Goal: Information Seeking & Learning: Compare options

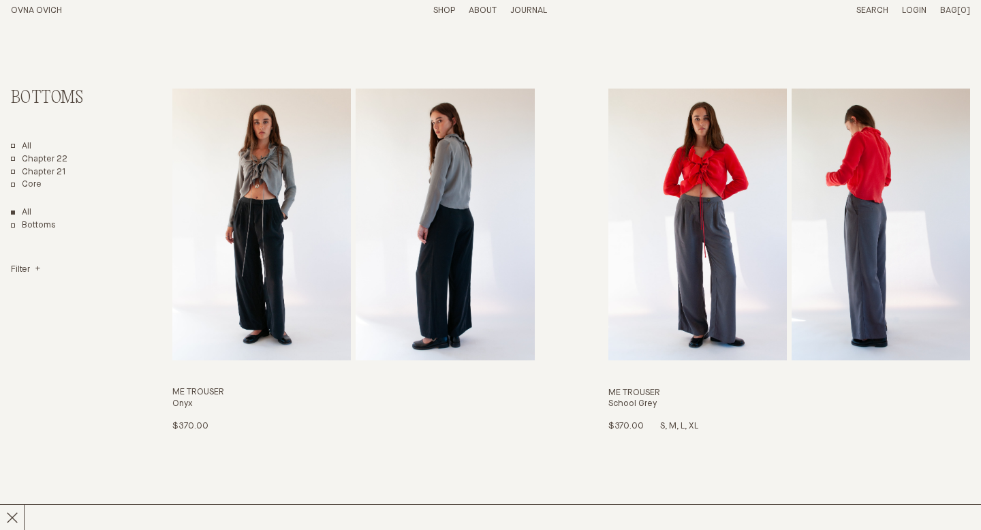
click at [670, 194] on img "Me Trouser" at bounding box center [698, 225] width 179 height 272
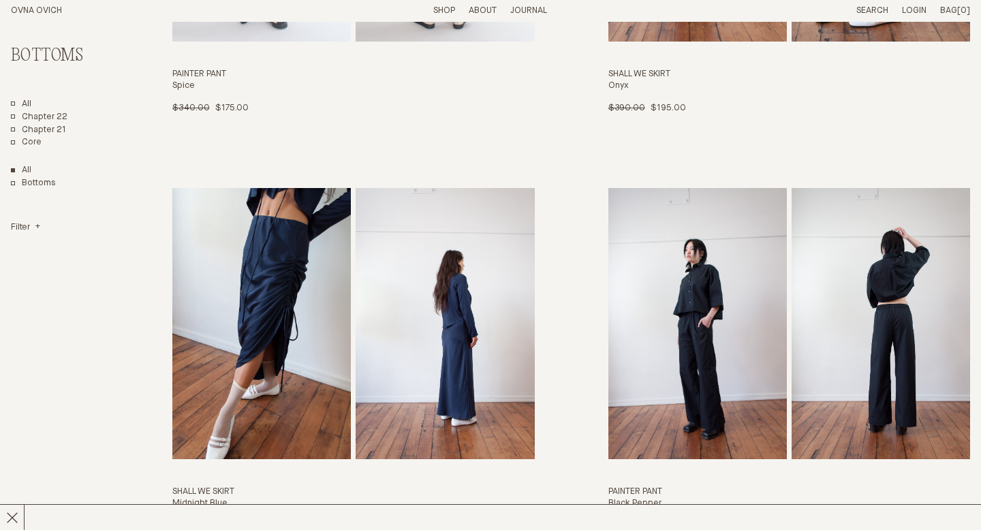
scroll to position [1791, 0]
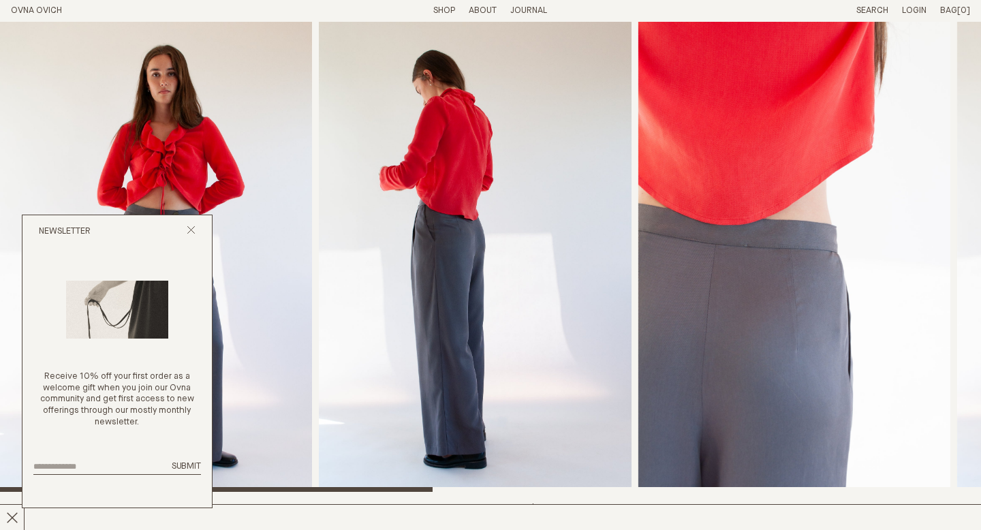
scroll to position [82, 0]
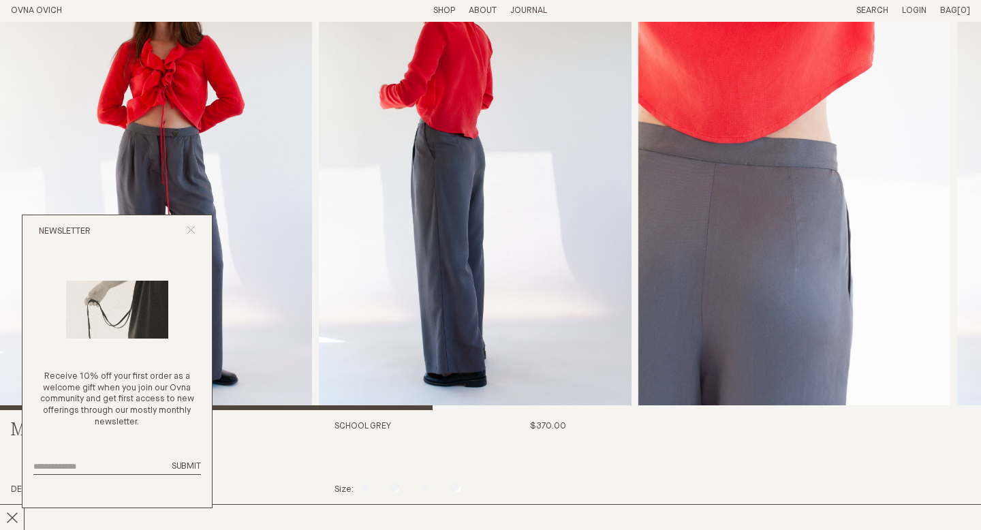
click at [189, 231] on line "Close popup" at bounding box center [190, 229] width 7 height 7
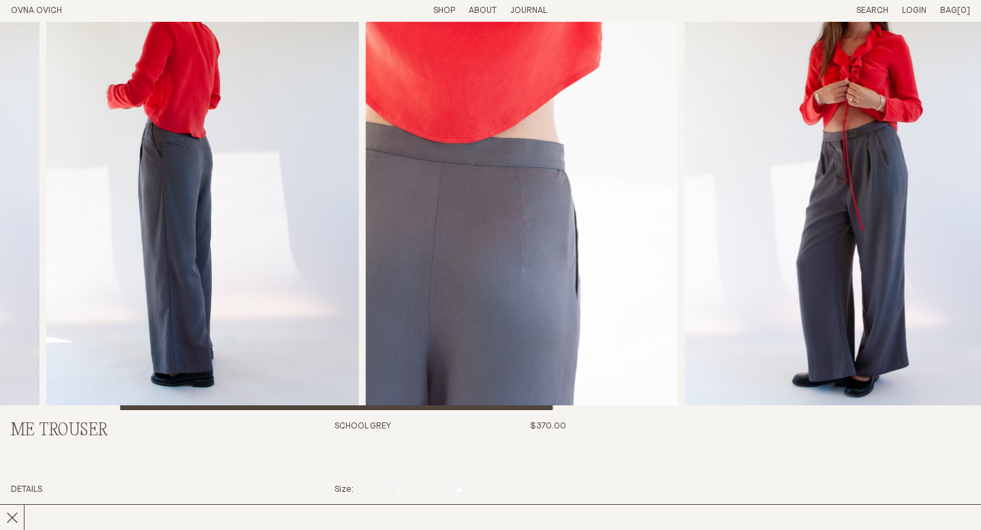
click at [318, 235] on img "2 / 7" at bounding box center [202, 175] width 312 height 470
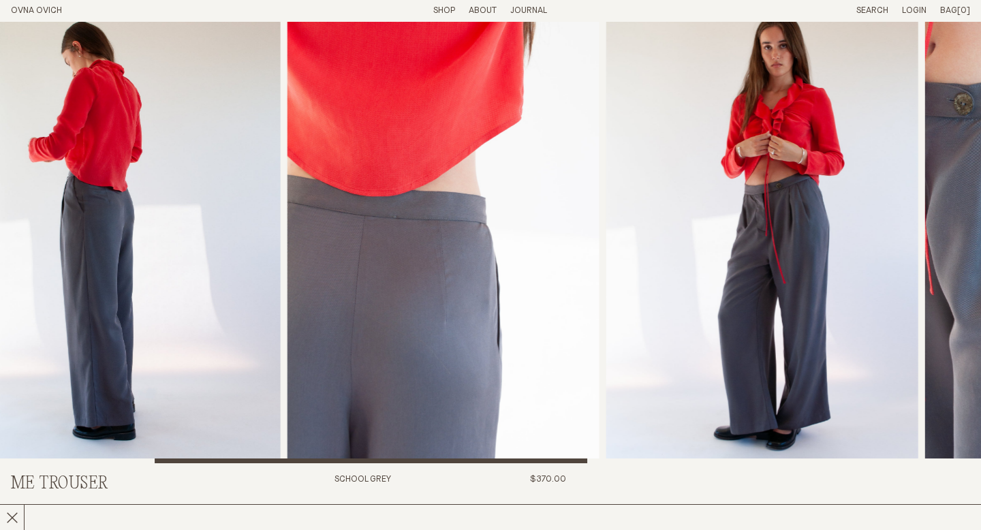
scroll to position [24, 0]
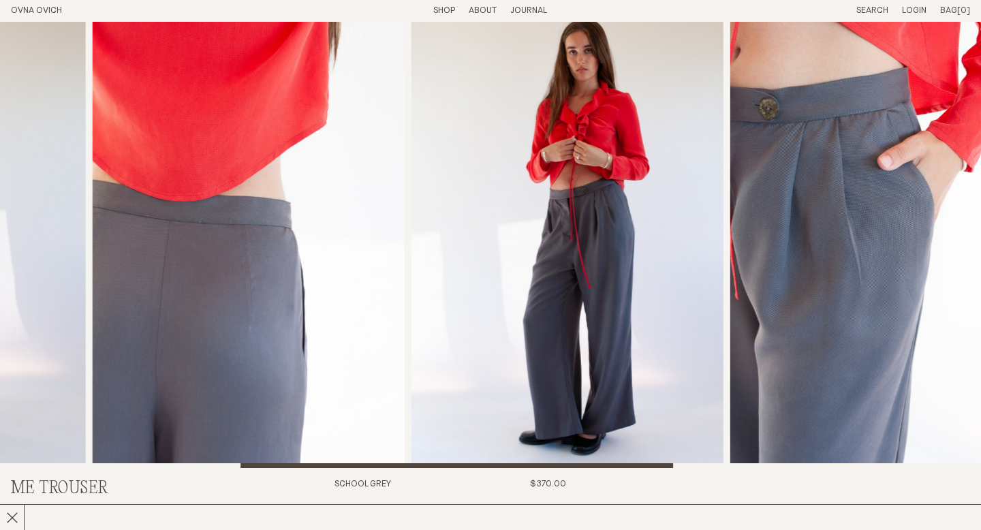
click at [412, 329] on img "4 / 7" at bounding box center [568, 233] width 312 height 470
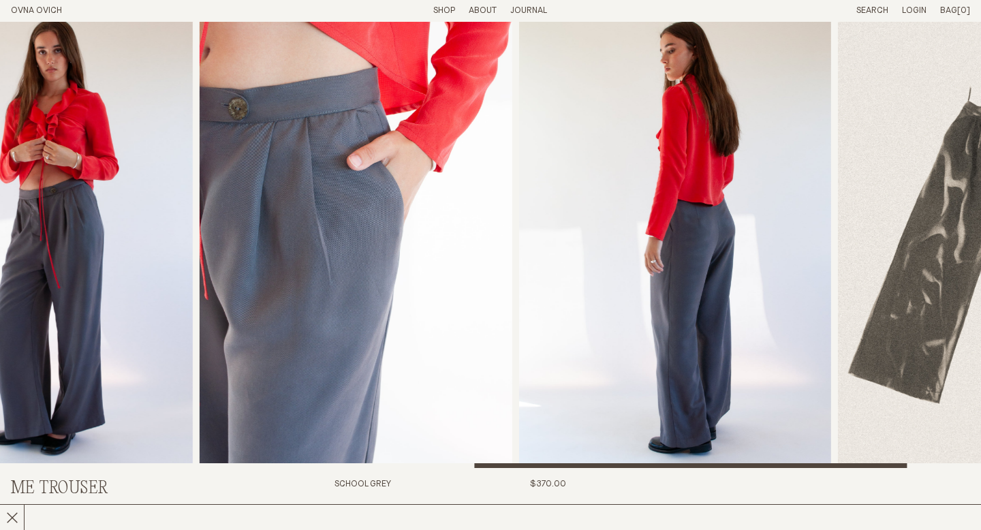
click at [188, 267] on img "4 / 7" at bounding box center [37, 233] width 312 height 470
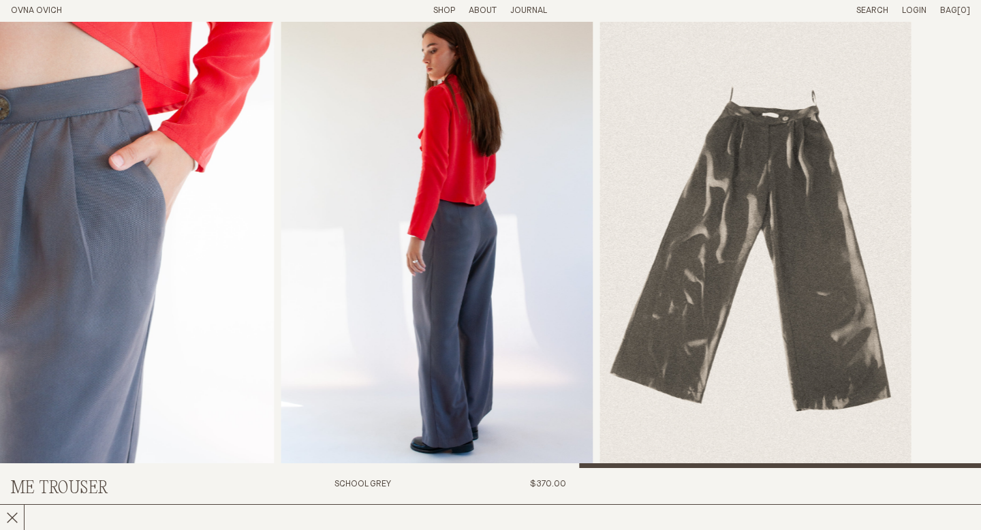
click at [361, 251] on img "6 / 7" at bounding box center [437, 233] width 312 height 470
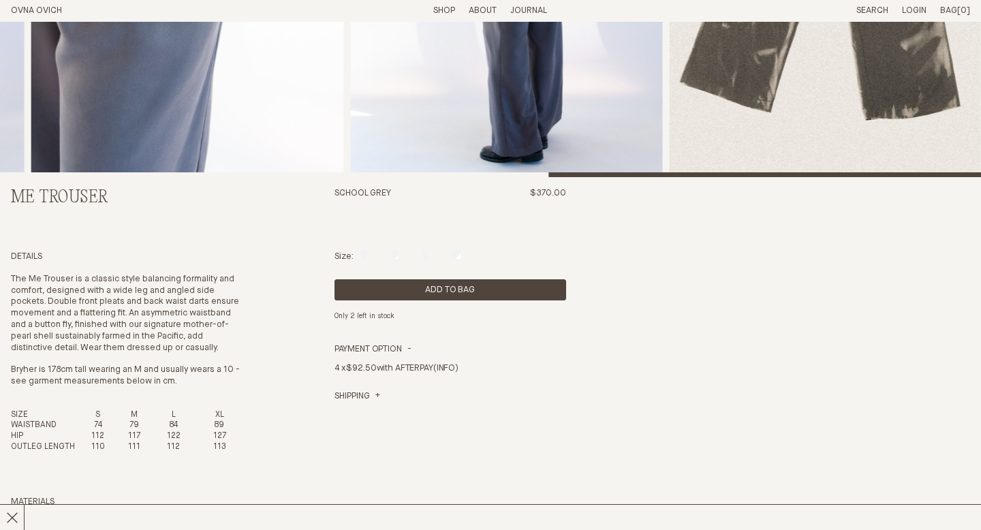
scroll to position [0, 0]
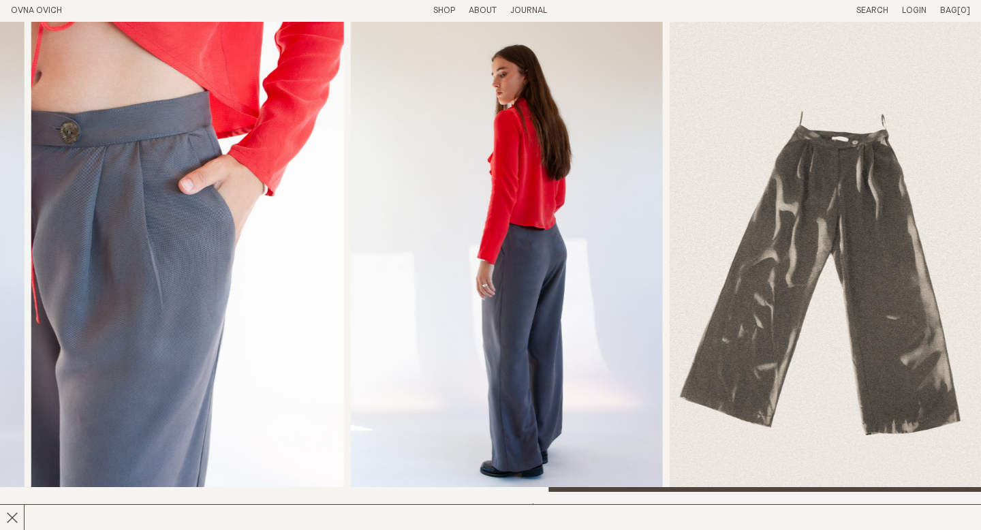
click at [662, 292] on img "6 / 7" at bounding box center [506, 257] width 312 height 470
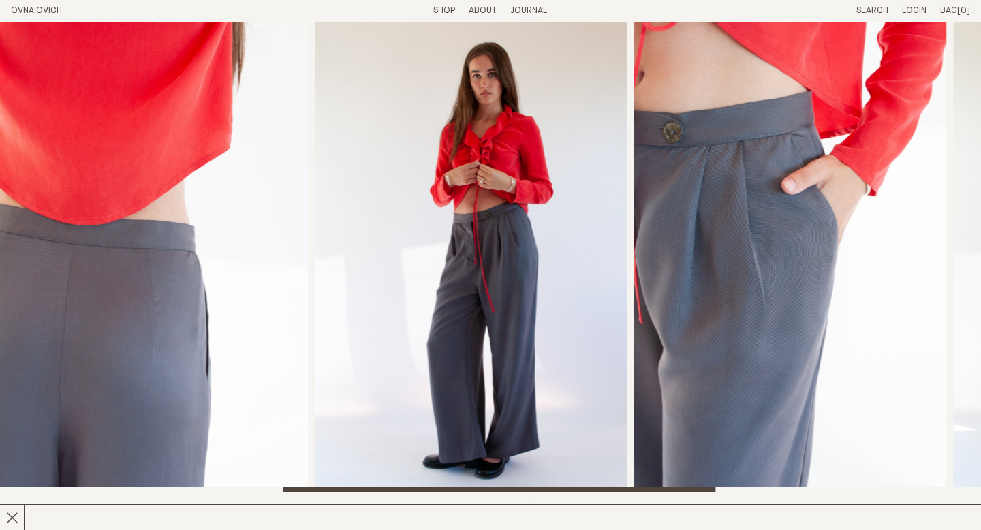
click at [689, 298] on img "5 / 7" at bounding box center [790, 257] width 312 height 470
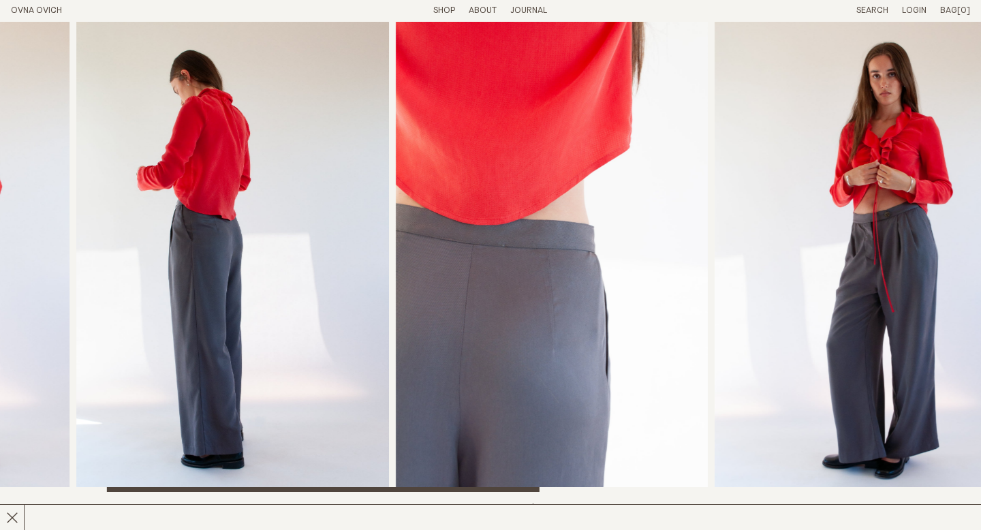
click at [876, 259] on img "4 / 7" at bounding box center [871, 257] width 312 height 470
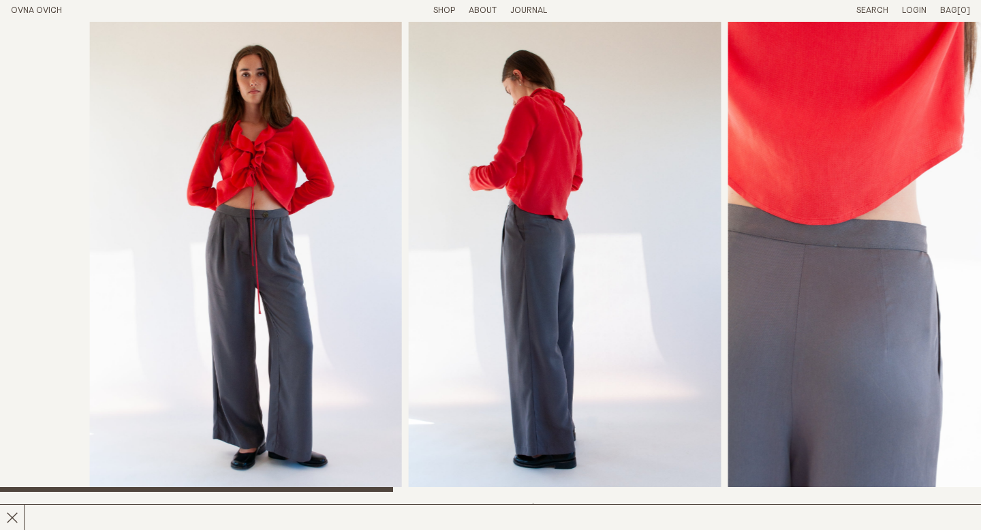
click at [785, 237] on div at bounding box center [580, 257] width 981 height 470
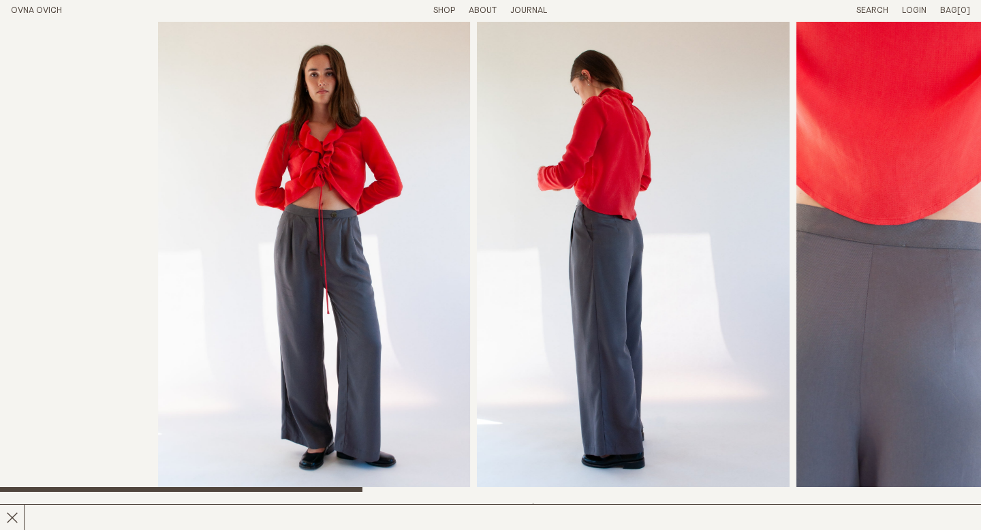
click at [726, 302] on div at bounding box center [648, 257] width 981 height 470
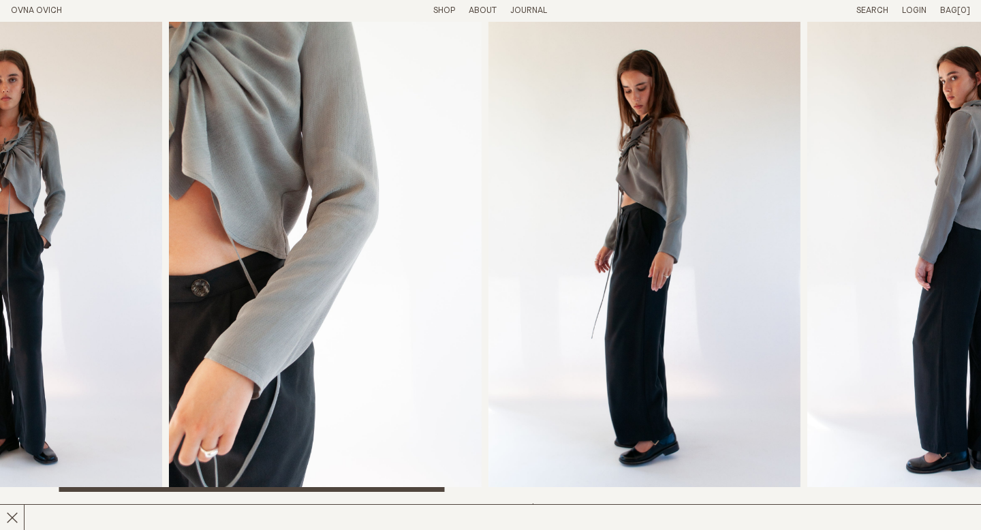
click at [504, 212] on img "3 / 8" at bounding box center [645, 257] width 312 height 470
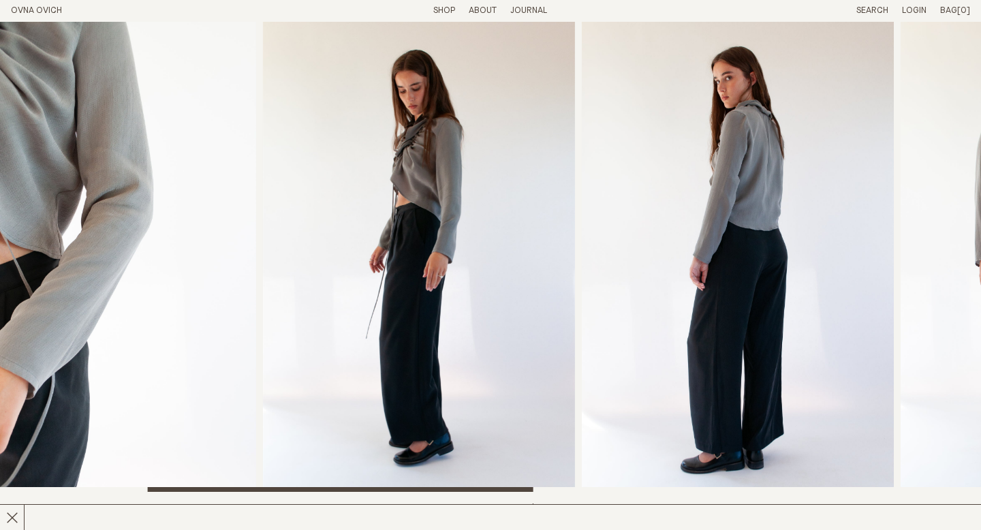
click at [371, 241] on img "3 / 8" at bounding box center [419, 257] width 312 height 470
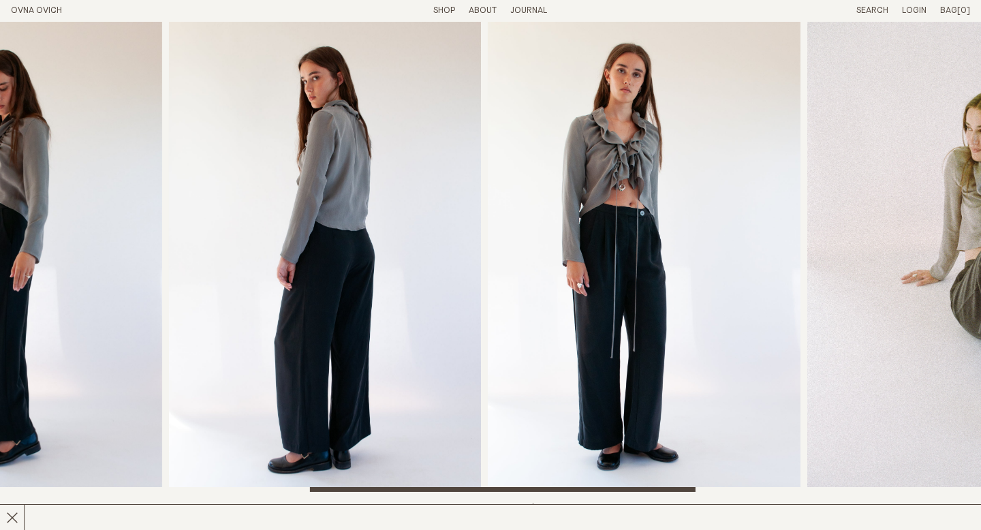
click at [308, 247] on img "4 / 8" at bounding box center [325, 257] width 312 height 470
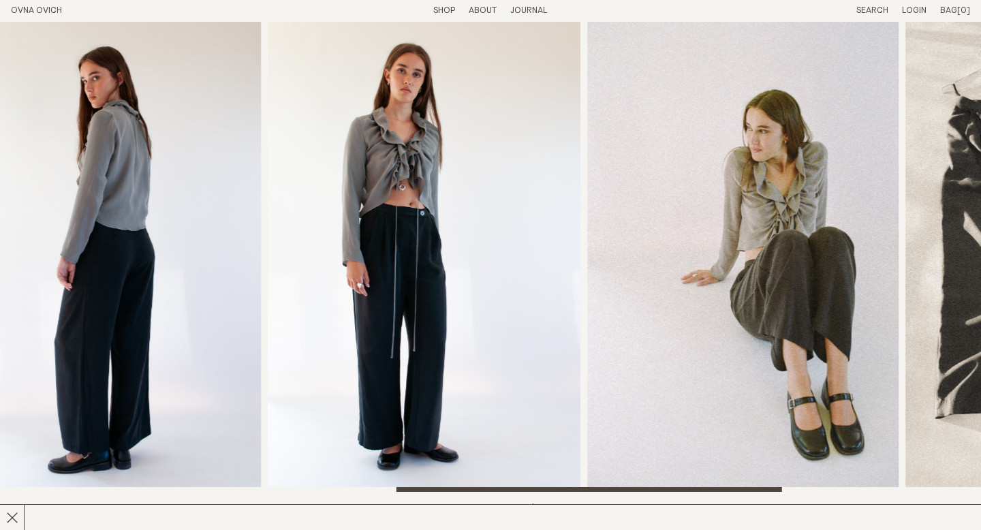
click at [424, 236] on img "5 / 8" at bounding box center [424, 257] width 312 height 470
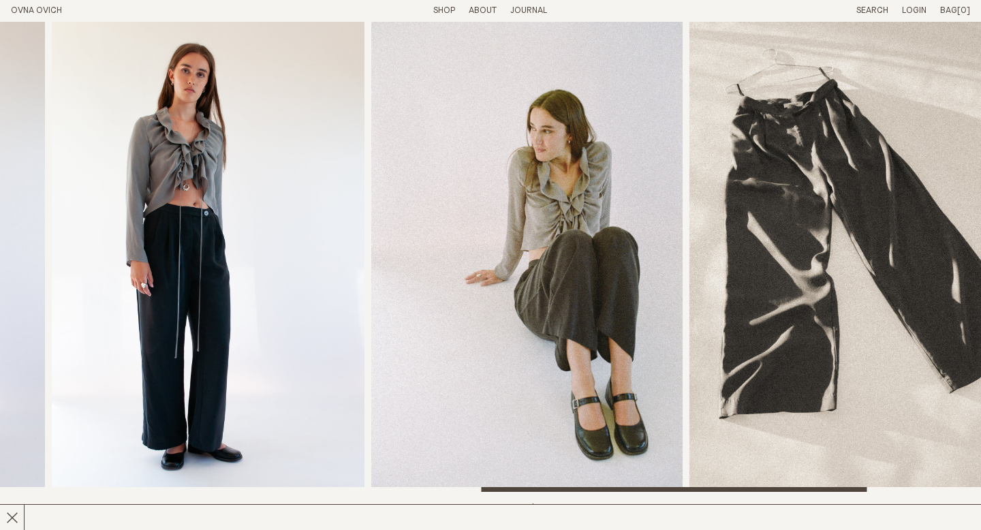
click at [430, 231] on img "6 / 8" at bounding box center [527, 257] width 312 height 470
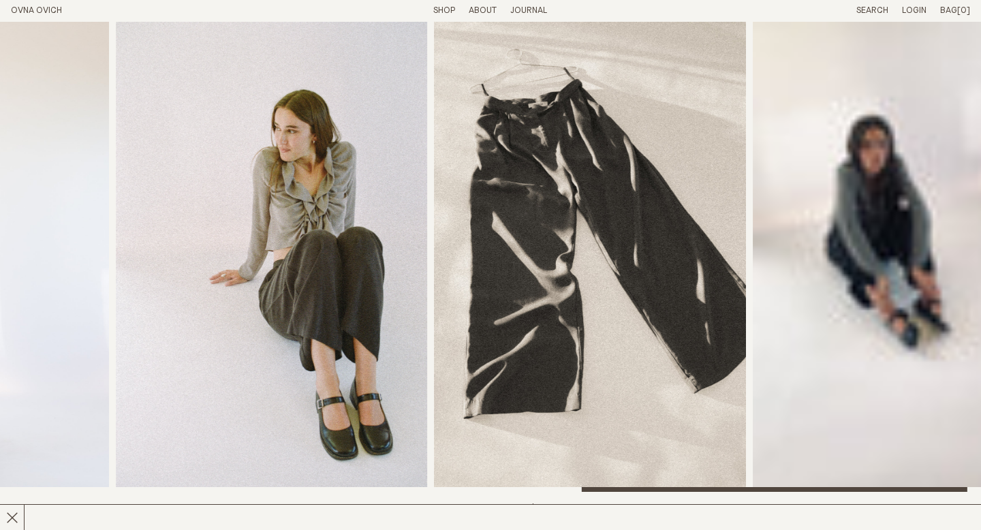
click at [152, 329] on img "6 / 8" at bounding box center [272, 257] width 312 height 470
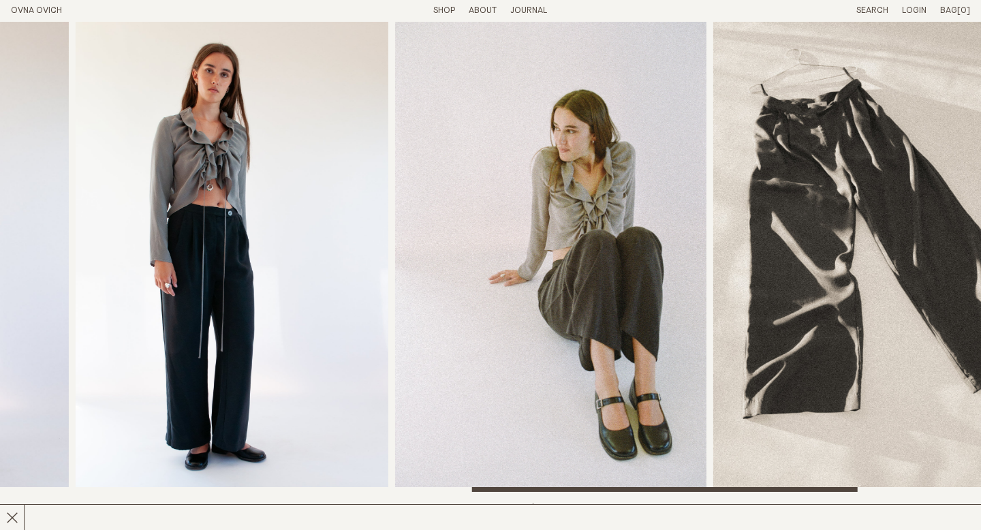
click at [654, 316] on img "6 / 8" at bounding box center [551, 257] width 312 height 470
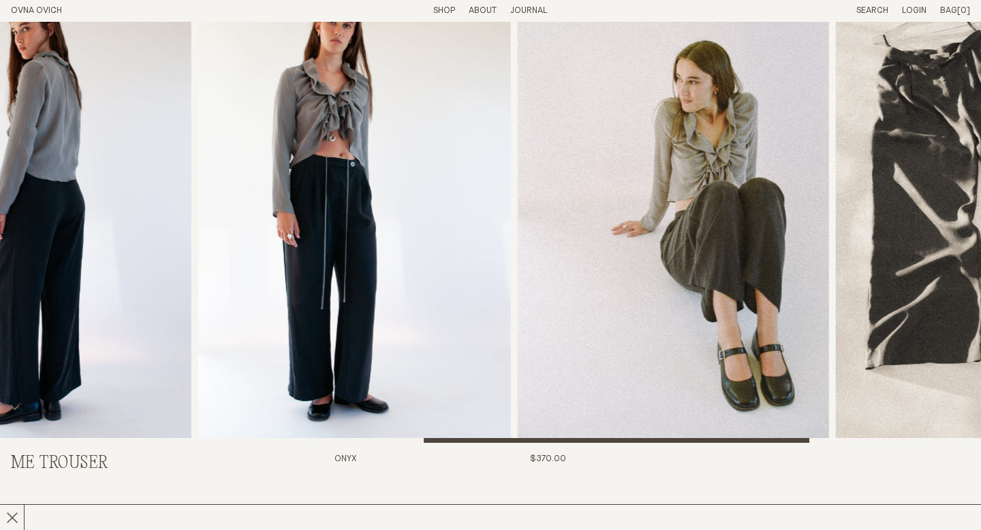
scroll to position [13, 0]
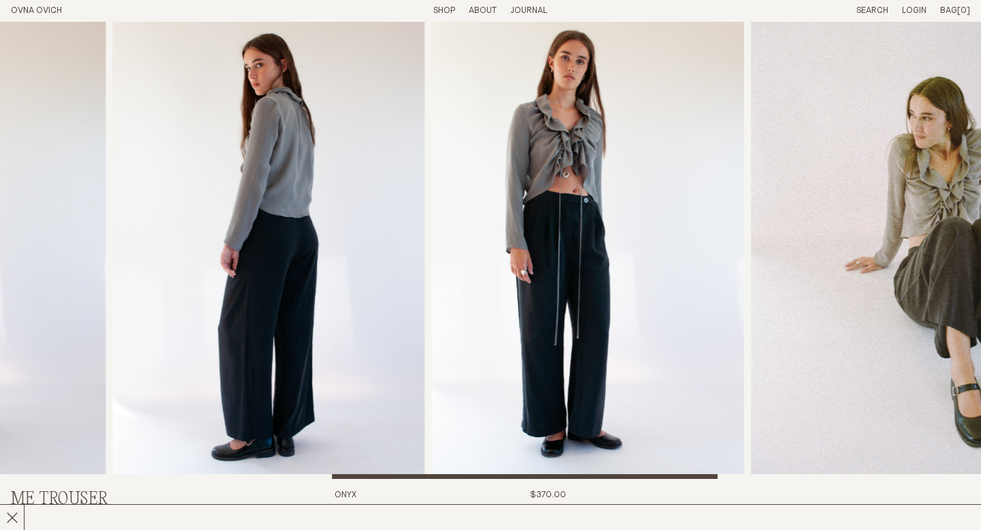
click at [578, 342] on img "5 / 8" at bounding box center [588, 244] width 312 height 470
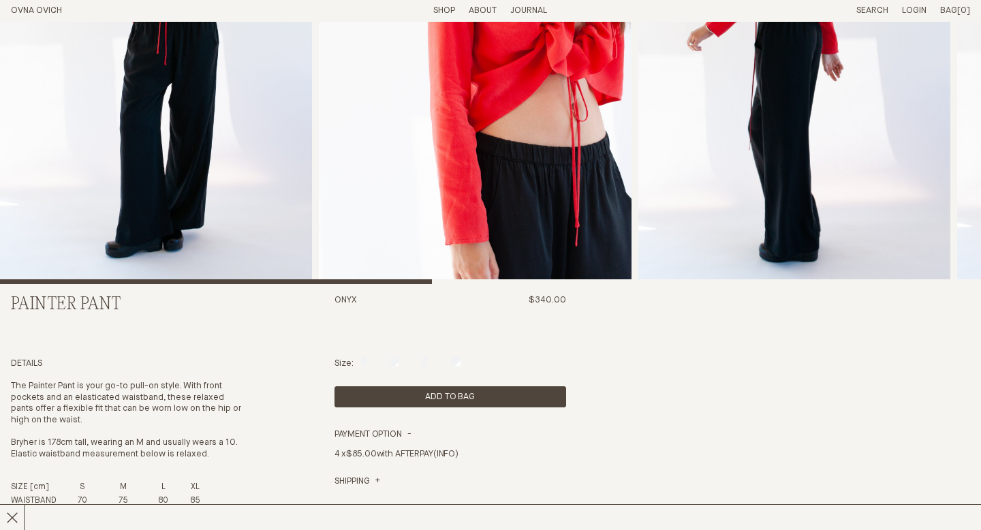
scroll to position [128, 0]
